Goal: Task Accomplishment & Management: Complete application form

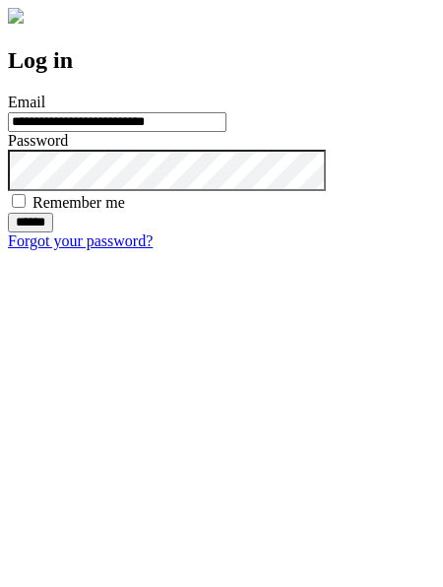
type input "**********"
click at [53, 232] on input "******" at bounding box center [30, 223] width 45 height 20
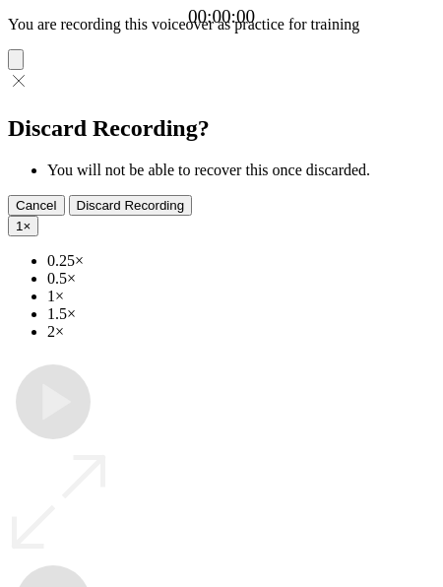
type input "**********"
